Goal: Navigation & Orientation: Find specific page/section

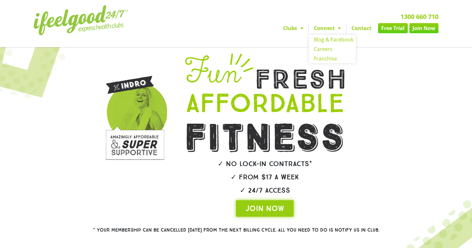
click at [341, 28] on link "Connect" at bounding box center [327, 28] width 37 height 10
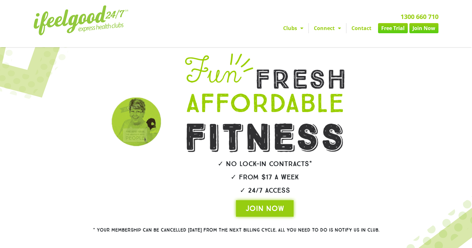
click at [341, 28] on link "Connect" at bounding box center [327, 28] width 37 height 10
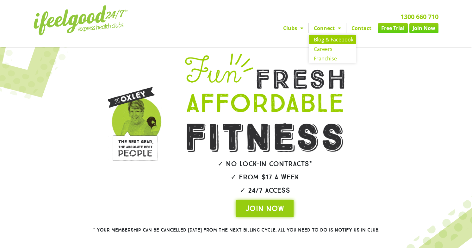
click at [336, 39] on link "Blog & Facebook" at bounding box center [332, 39] width 47 height 9
